Goal: Task Accomplishment & Management: Use online tool/utility

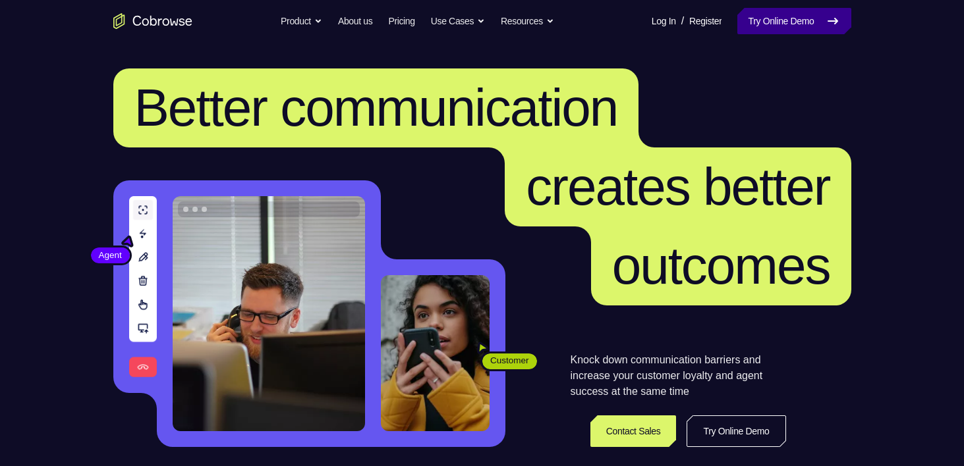
click at [777, 34] on link "Try Online Demo" at bounding box center [793, 21] width 113 height 26
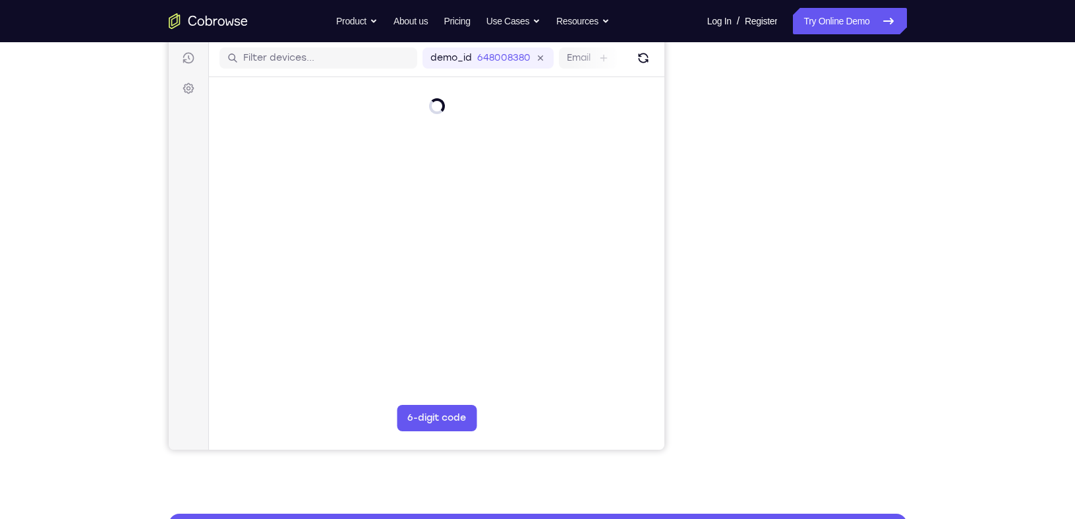
scroll to position [163, 0]
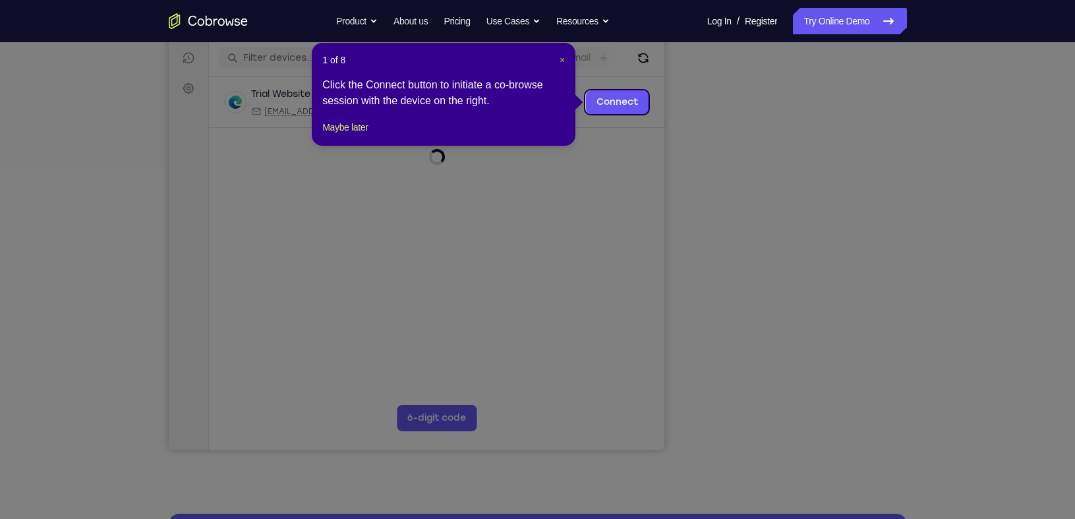
click at [563, 61] on span "×" at bounding box center [561, 60] width 5 height 11
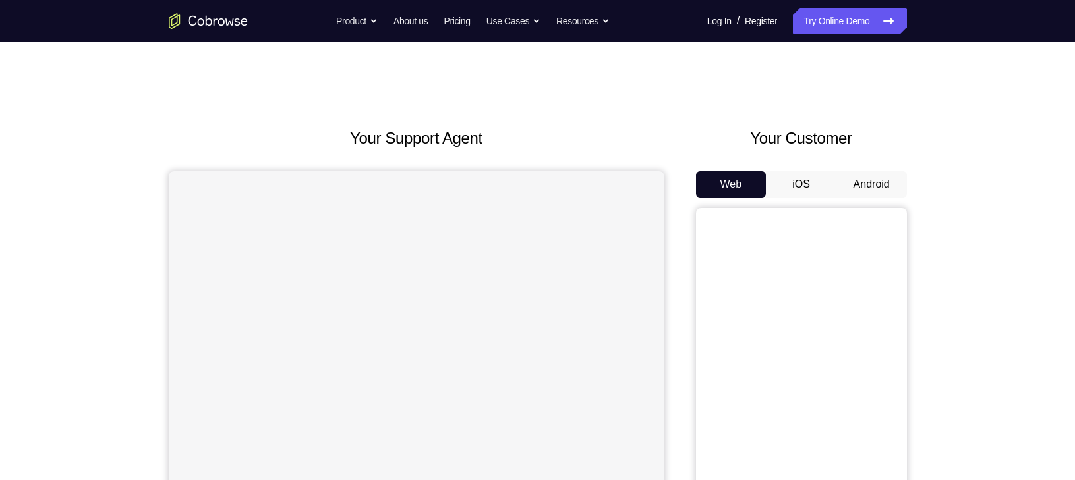
scroll to position [108, 0]
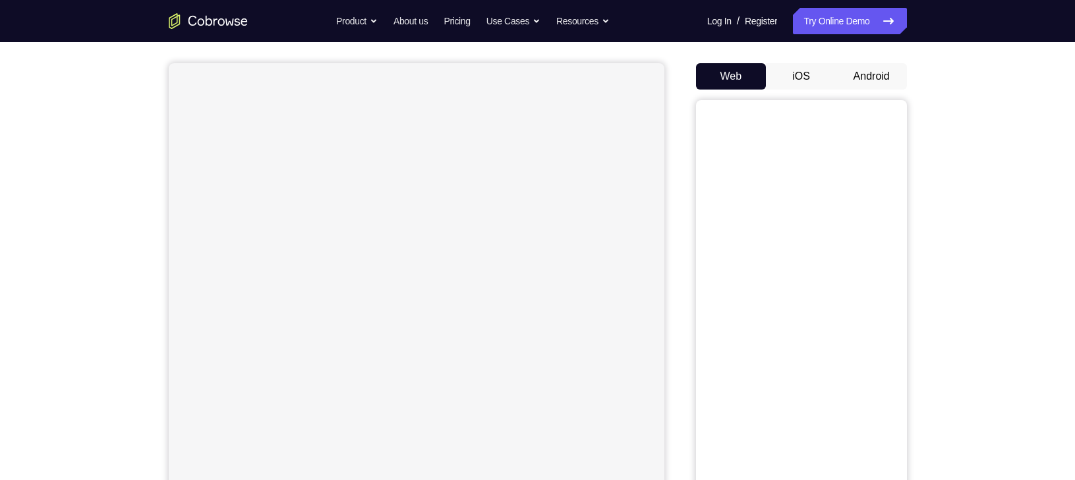
click at [867, 76] on button "Android" at bounding box center [871, 76] width 70 height 26
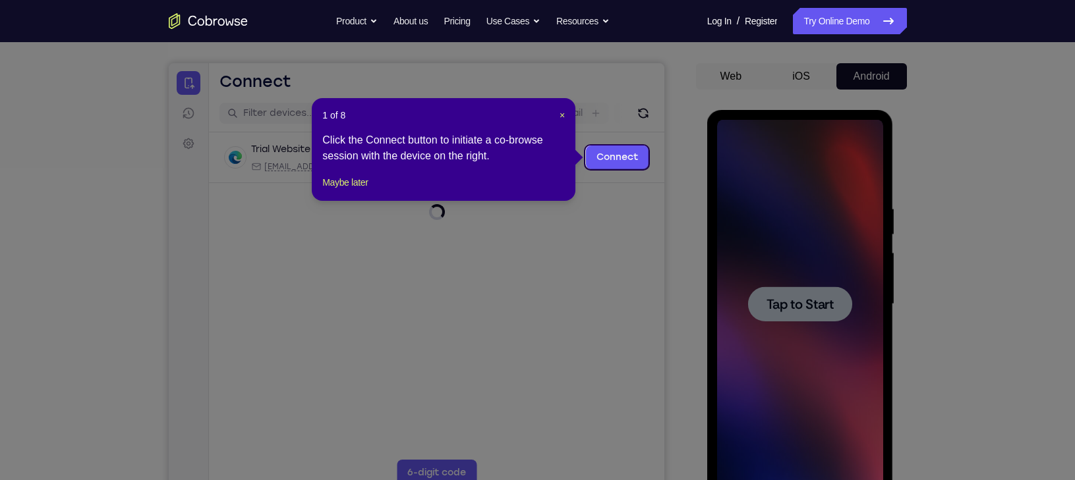
scroll to position [0, 0]
click at [561, 117] on span "×" at bounding box center [561, 115] width 5 height 11
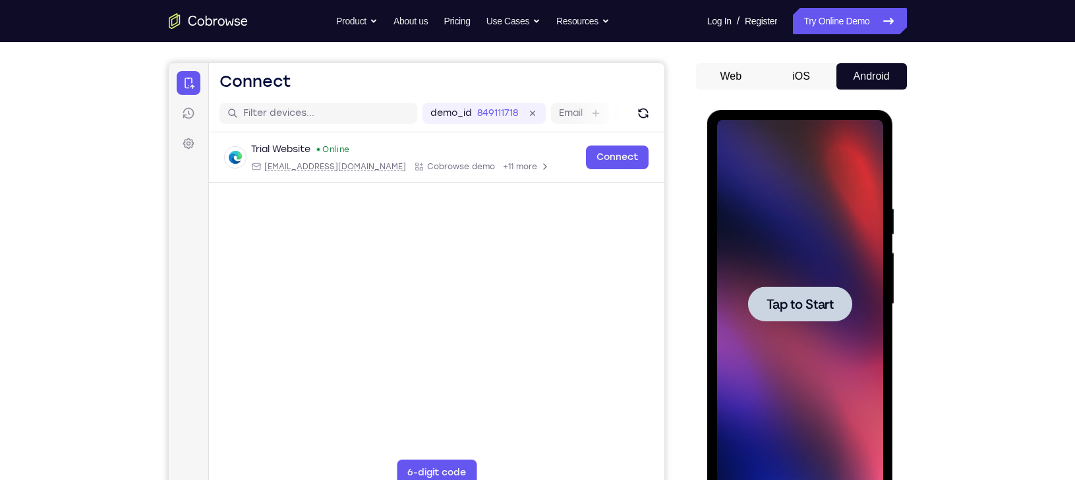
click at [841, 298] on div at bounding box center [800, 304] width 104 height 35
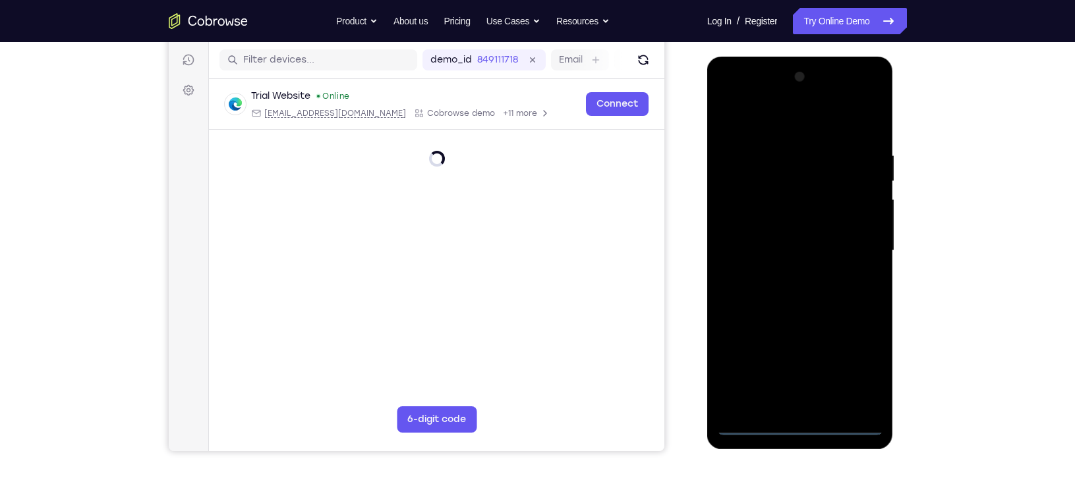
scroll to position [158, 0]
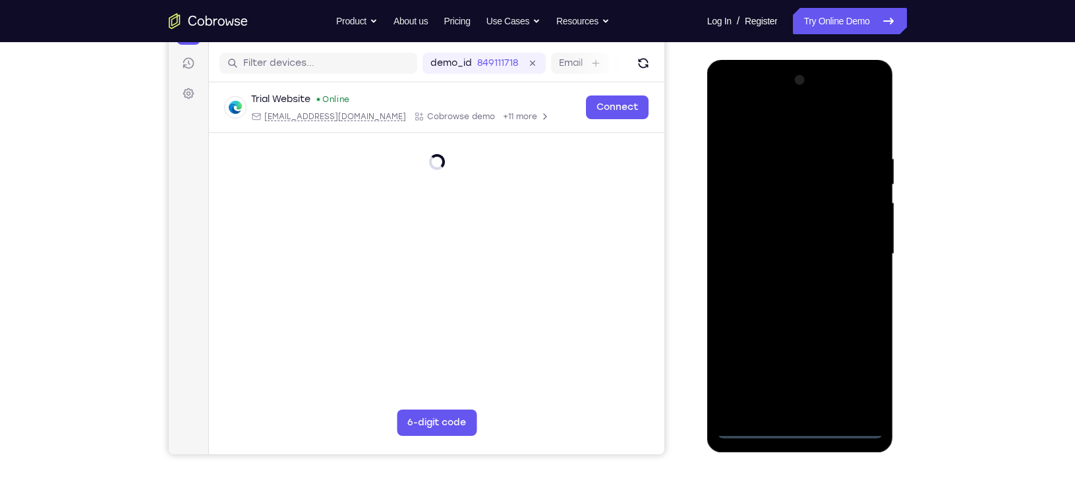
click at [801, 426] on div at bounding box center [800, 254] width 166 height 369
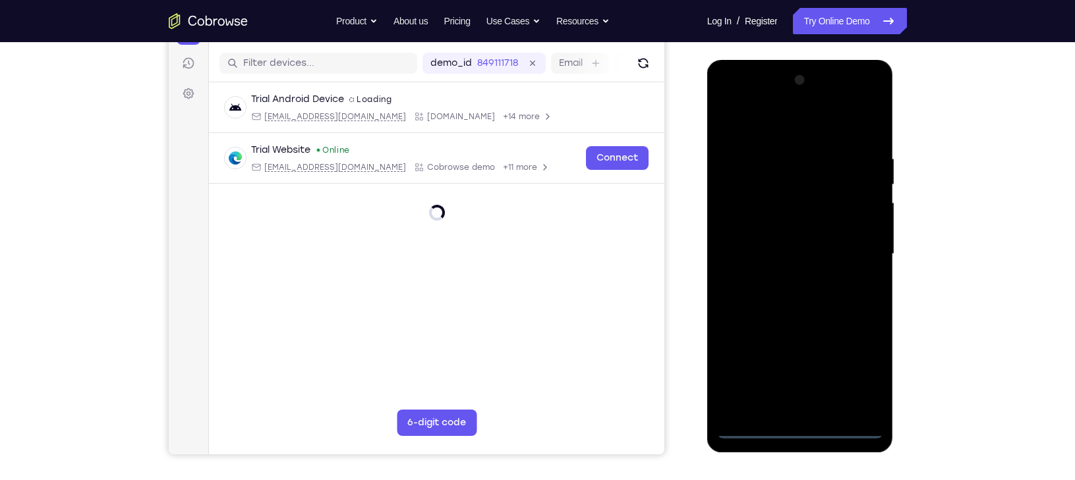
scroll to position [174, 0]
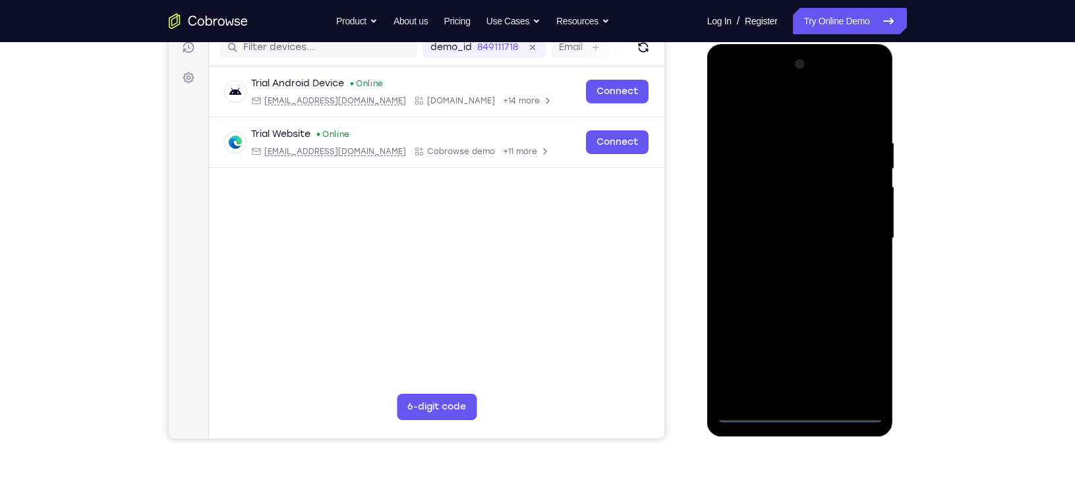
click at [851, 355] on div at bounding box center [800, 238] width 166 height 369
click at [768, 103] on div at bounding box center [800, 238] width 166 height 369
click at [851, 229] on div at bounding box center [800, 238] width 166 height 369
click at [783, 262] on div at bounding box center [800, 238] width 166 height 369
click at [802, 218] on div at bounding box center [800, 238] width 166 height 369
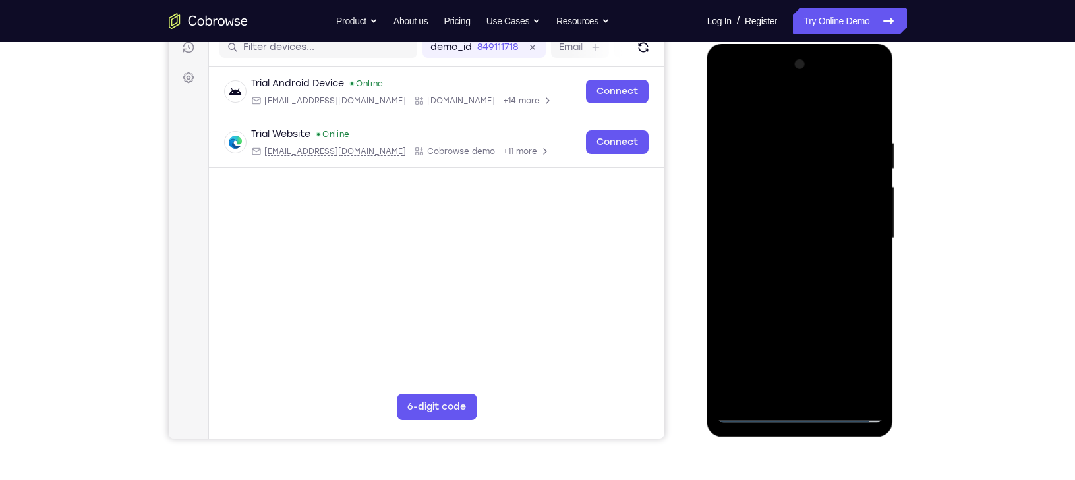
click at [802, 218] on div at bounding box center [800, 238] width 166 height 369
click at [805, 234] on div at bounding box center [800, 238] width 166 height 369
drag, startPoint x: 793, startPoint y: 192, endPoint x: 791, endPoint y: 154, distance: 37.6
click at [791, 154] on div at bounding box center [800, 238] width 166 height 369
click at [810, 298] on div at bounding box center [800, 238] width 166 height 369
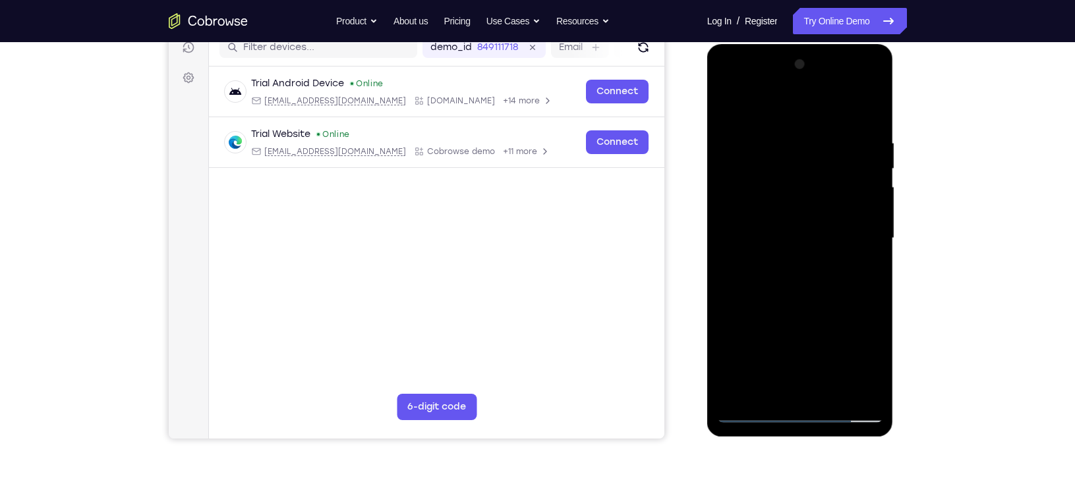
click at [810, 280] on div at bounding box center [800, 238] width 166 height 369
drag, startPoint x: 740, startPoint y: 103, endPoint x: 922, endPoint y: 94, distance: 182.1
click at [895, 94] on html "Online web based iOS Simulators and Android Emulators. Run iPhone, iPad, Mobile…" at bounding box center [801, 241] width 188 height 395
drag, startPoint x: 741, startPoint y: 105, endPoint x: 926, endPoint y: 82, distance: 187.2
click at [895, 82] on html "Online web based iOS Simulators and Android Emulators. Run iPhone, iPad, Mobile…" at bounding box center [801, 241] width 188 height 395
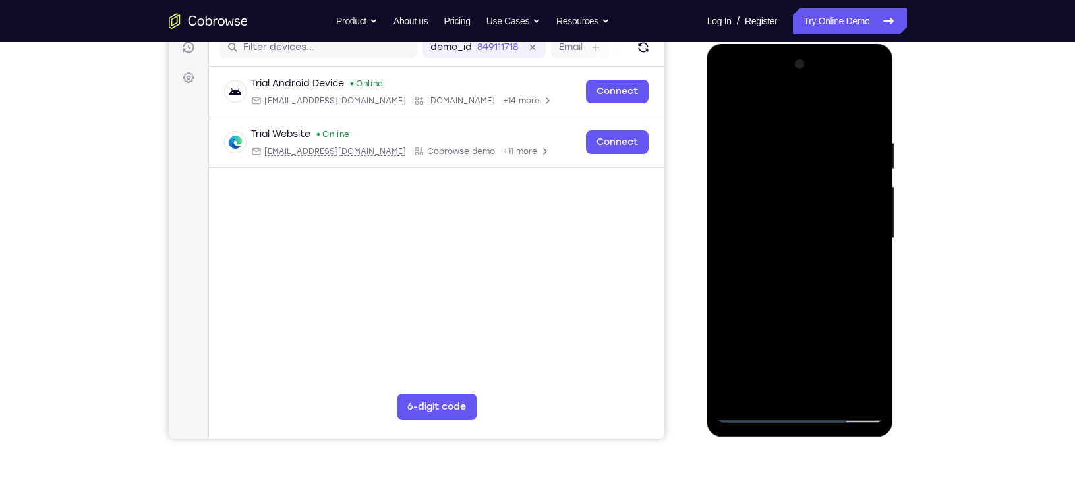
click at [835, 395] on div at bounding box center [800, 238] width 166 height 369
click at [829, 388] on div at bounding box center [800, 238] width 166 height 369
click at [816, 312] on div at bounding box center [800, 238] width 166 height 369
click at [832, 239] on div at bounding box center [800, 238] width 166 height 369
click at [776, 389] on div at bounding box center [800, 238] width 166 height 369
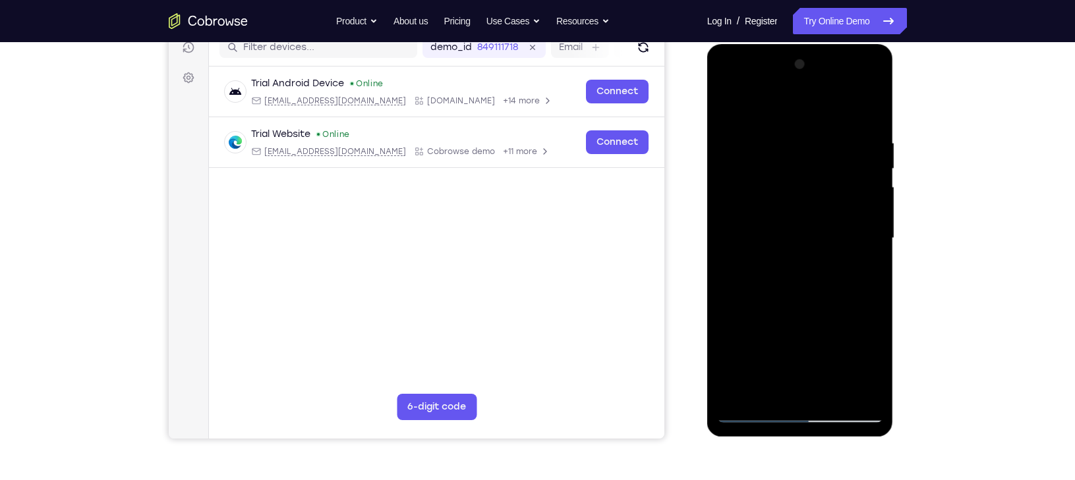
click at [867, 276] on div at bounding box center [800, 238] width 166 height 369
click at [734, 108] on div at bounding box center [800, 238] width 166 height 369
click at [783, 135] on div at bounding box center [800, 238] width 166 height 369
click at [854, 389] on div at bounding box center [800, 238] width 166 height 369
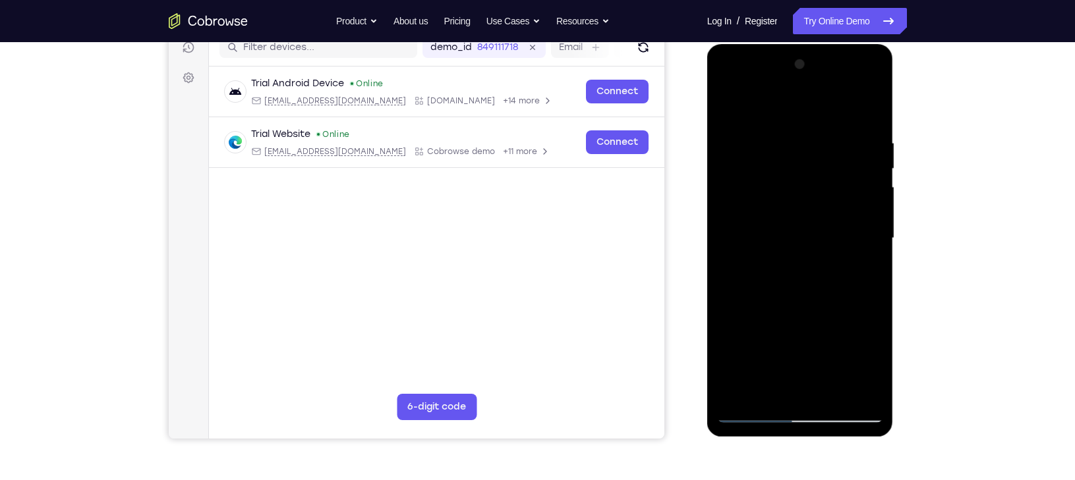
click at [870, 108] on div at bounding box center [800, 238] width 166 height 369
click at [828, 138] on div at bounding box center [800, 238] width 166 height 369
click at [866, 110] on div at bounding box center [800, 238] width 166 height 369
click at [833, 392] on div at bounding box center [800, 238] width 166 height 369
click at [798, 228] on div at bounding box center [800, 238] width 166 height 369
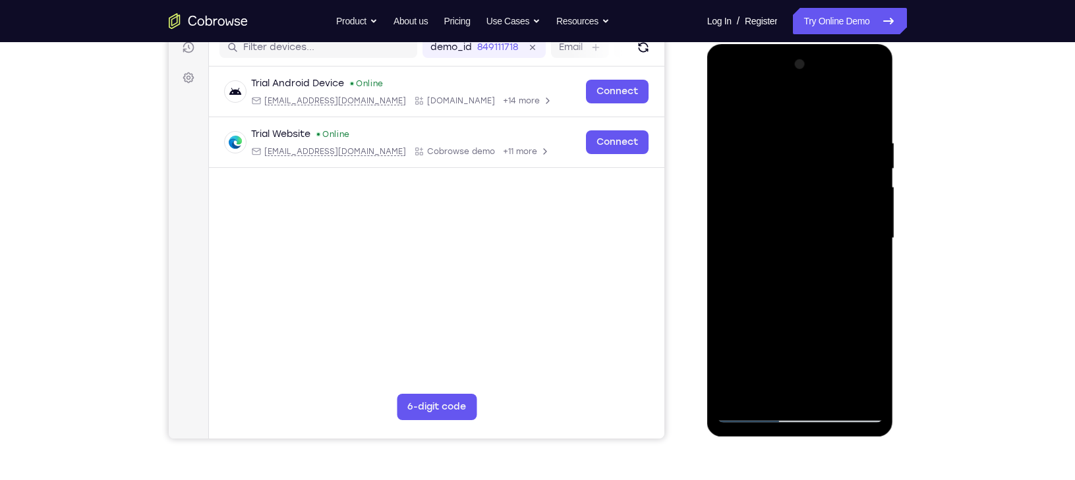
click at [731, 103] on div at bounding box center [800, 238] width 166 height 369
drag, startPoint x: 840, startPoint y: 144, endPoint x: 708, endPoint y: 150, distance: 132.6
click at [708, 150] on div at bounding box center [800, 240] width 186 height 393
drag, startPoint x: 835, startPoint y: 140, endPoint x: 691, endPoint y: 134, distance: 144.4
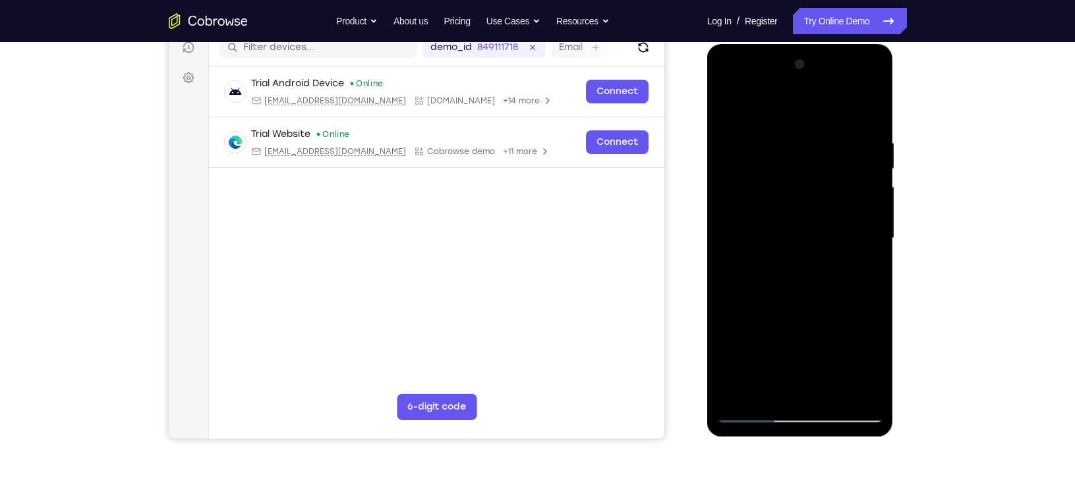
click at [707, 134] on html "Online web based iOS Simulators and Android Emulators. Run iPhone, iPad, Mobile…" at bounding box center [801, 241] width 188 height 395
drag, startPoint x: 847, startPoint y: 143, endPoint x: 779, endPoint y: 142, distance: 67.9
click at [779, 142] on div at bounding box center [800, 238] width 166 height 369
drag, startPoint x: 868, startPoint y: 144, endPoint x: 746, endPoint y: 142, distance: 121.9
click at [746, 142] on div at bounding box center [800, 238] width 166 height 369
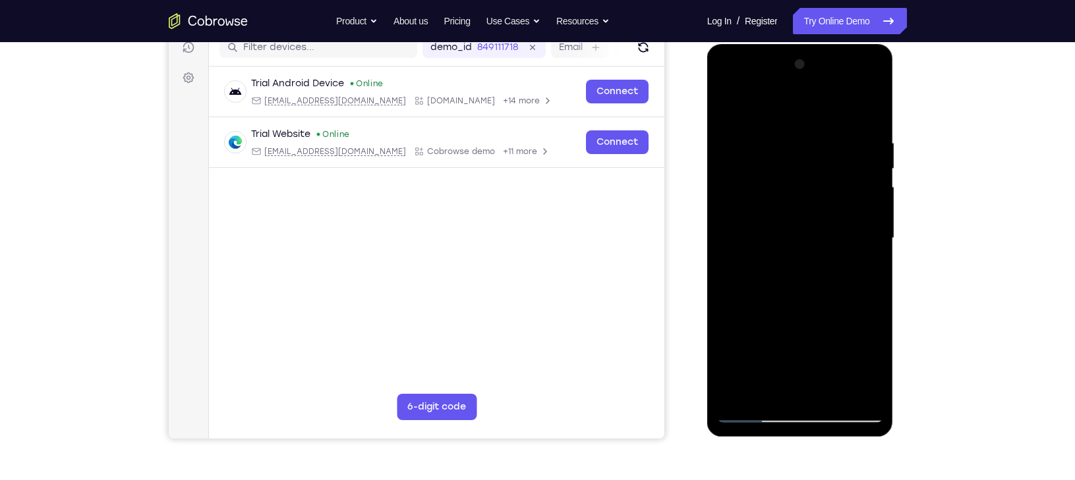
drag, startPoint x: 838, startPoint y: 145, endPoint x: 751, endPoint y: 164, distance: 89.0
click at [751, 164] on div at bounding box center [800, 238] width 166 height 369
click at [833, 395] on div at bounding box center [800, 238] width 166 height 369
click at [837, 390] on div at bounding box center [800, 238] width 166 height 369
click at [769, 412] on div at bounding box center [800, 238] width 166 height 369
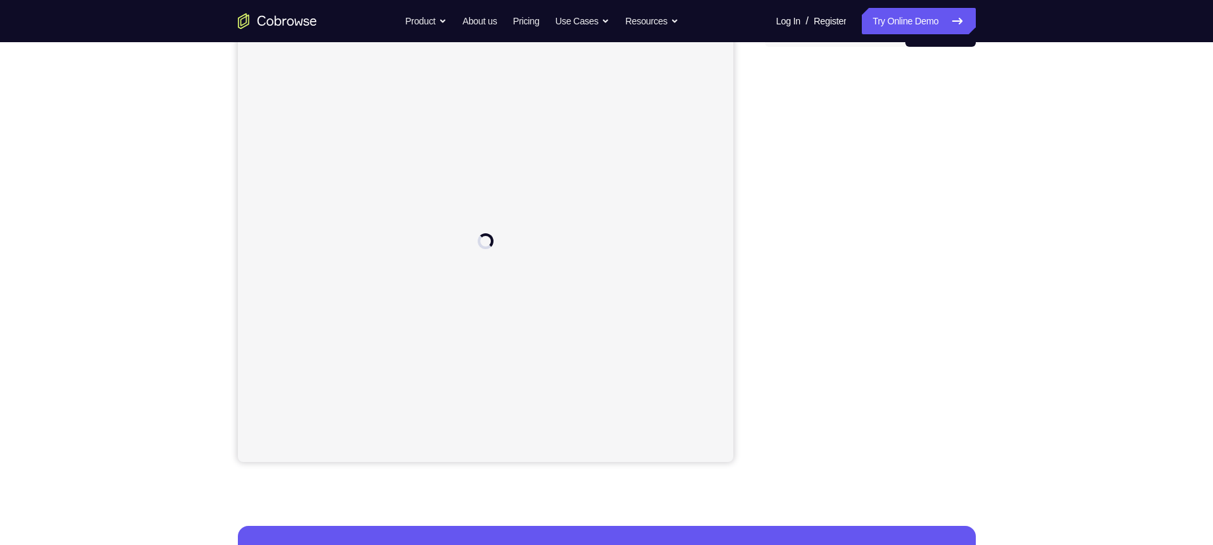
scroll to position [103, 0]
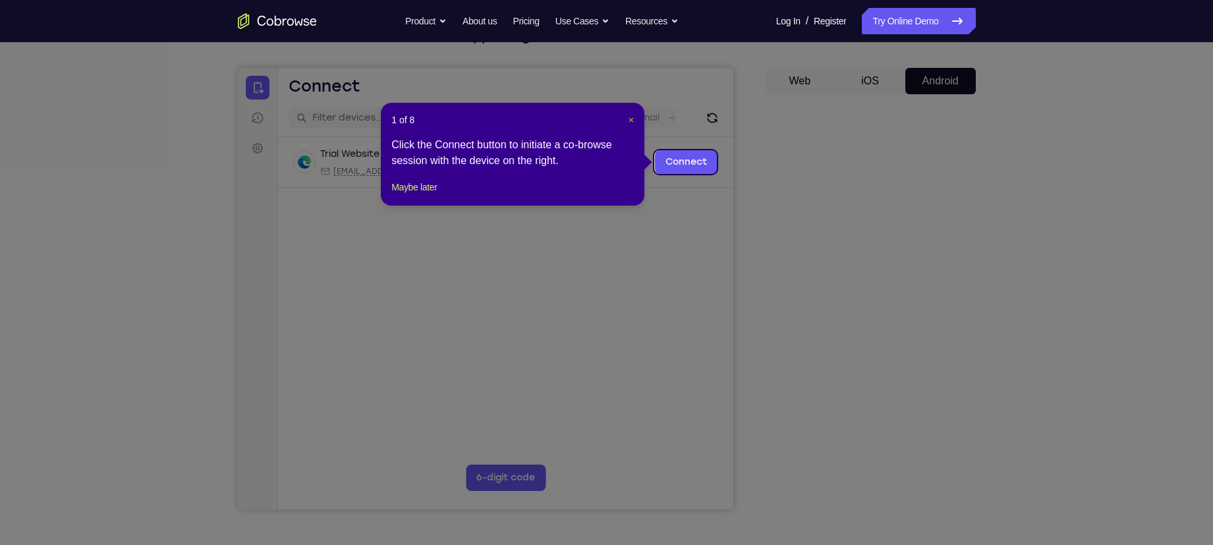
click at [631, 119] on span "×" at bounding box center [631, 120] width 5 height 11
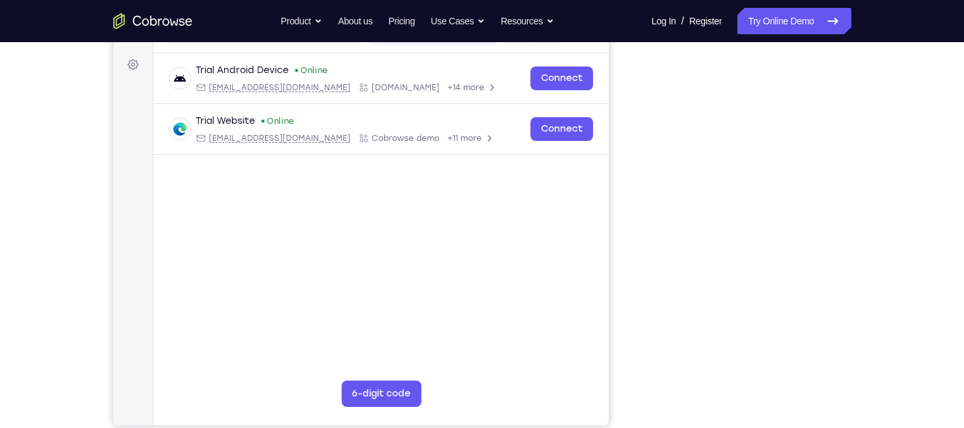
scroll to position [187, 0]
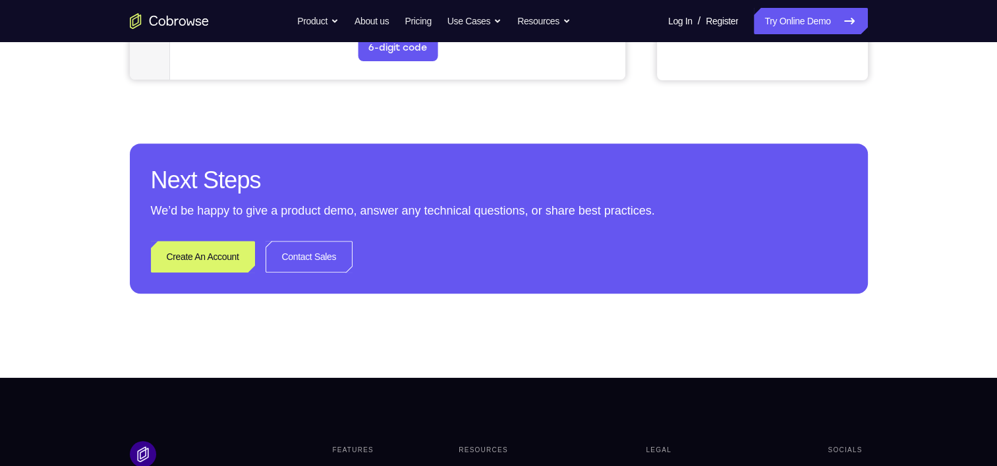
scroll to position [390, 0]
